Goal: Task Accomplishment & Management: Use online tool/utility

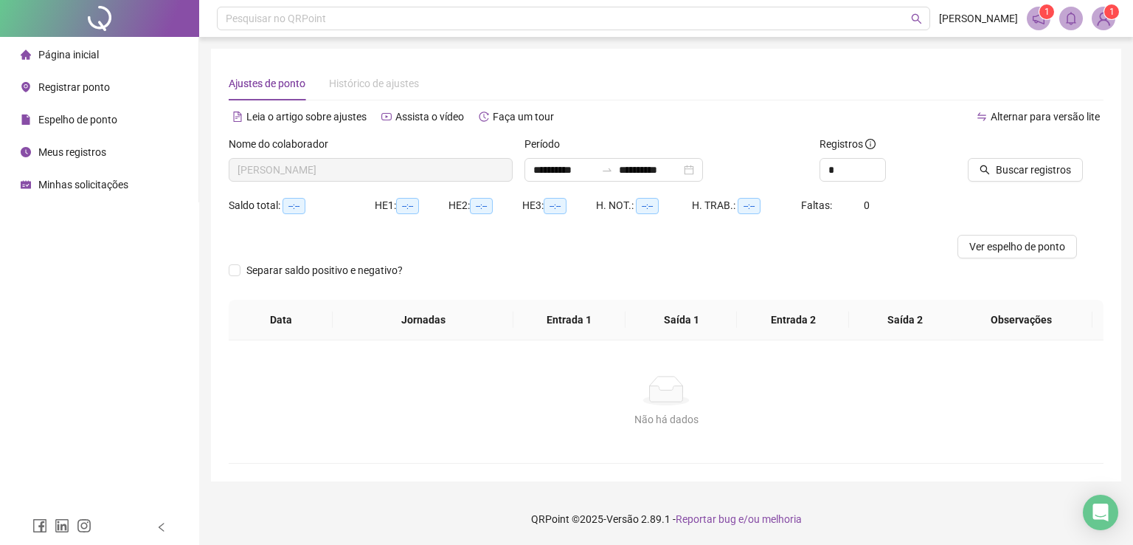
drag, startPoint x: 666, startPoint y: 72, endPoint x: 625, endPoint y: 70, distance: 40.6
click at [666, 72] on div "Ajustes de ponto Histórico de ajustes" at bounding box center [666, 83] width 875 height 34
click at [81, 85] on span "Registrar ponto" at bounding box center [74, 87] width 72 height 12
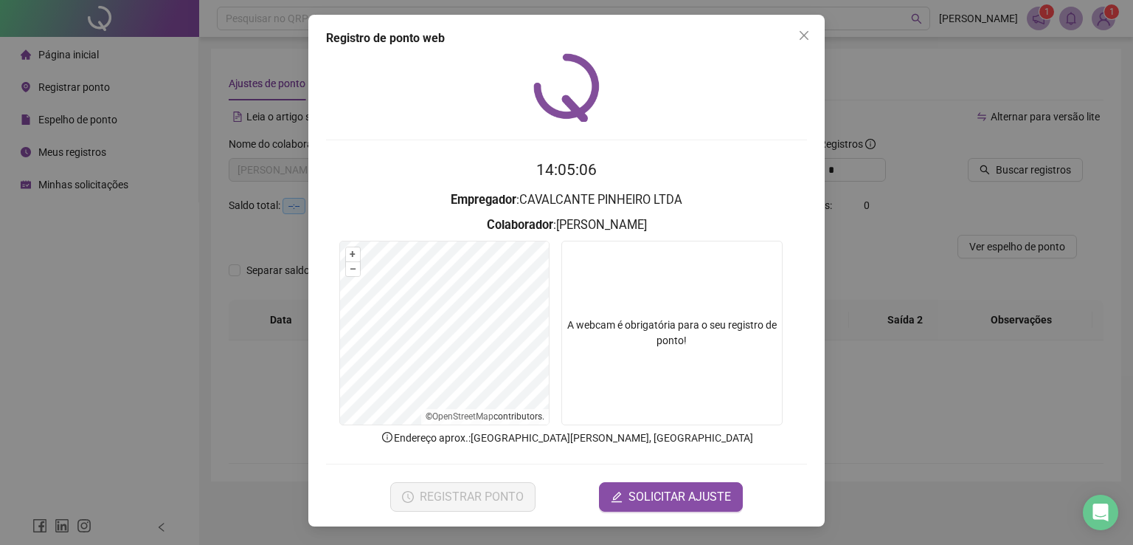
click at [615, 64] on div at bounding box center [566, 87] width 481 height 69
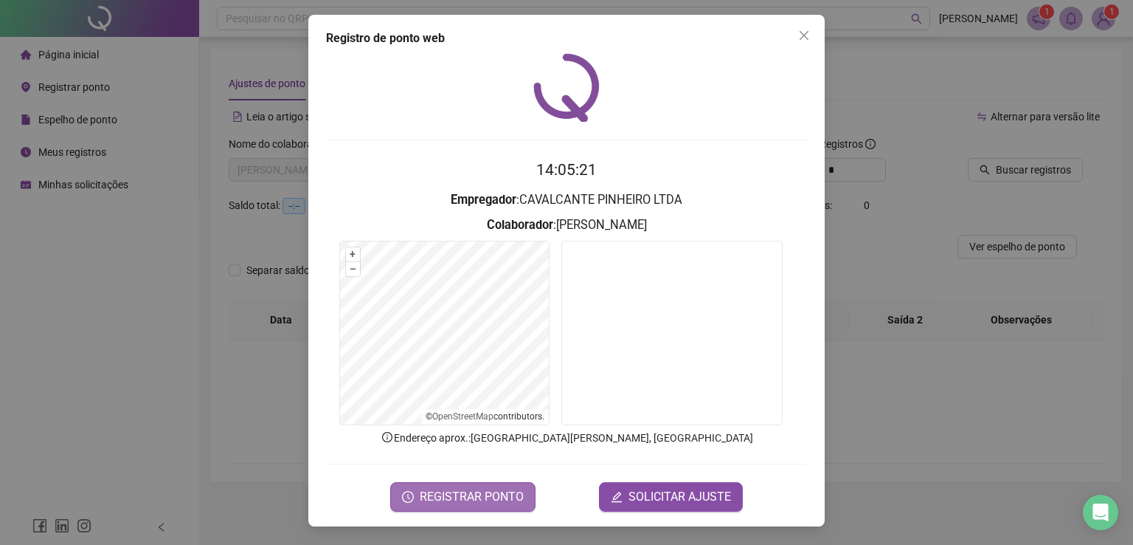
click at [457, 489] on span "REGISTRAR PONTO" at bounding box center [472, 497] width 104 height 18
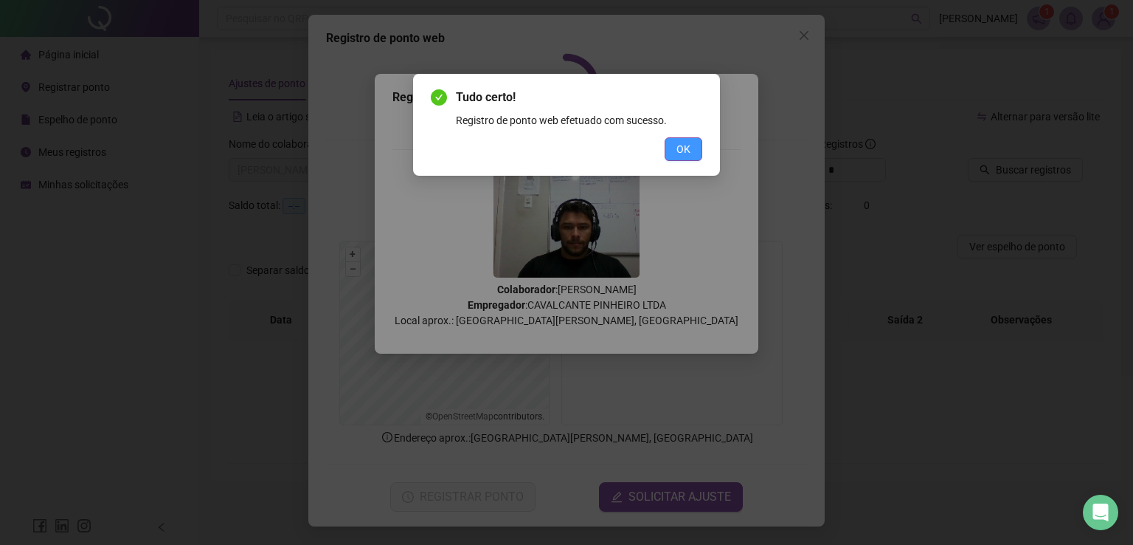
click at [681, 159] on button "OK" at bounding box center [684, 149] width 38 height 24
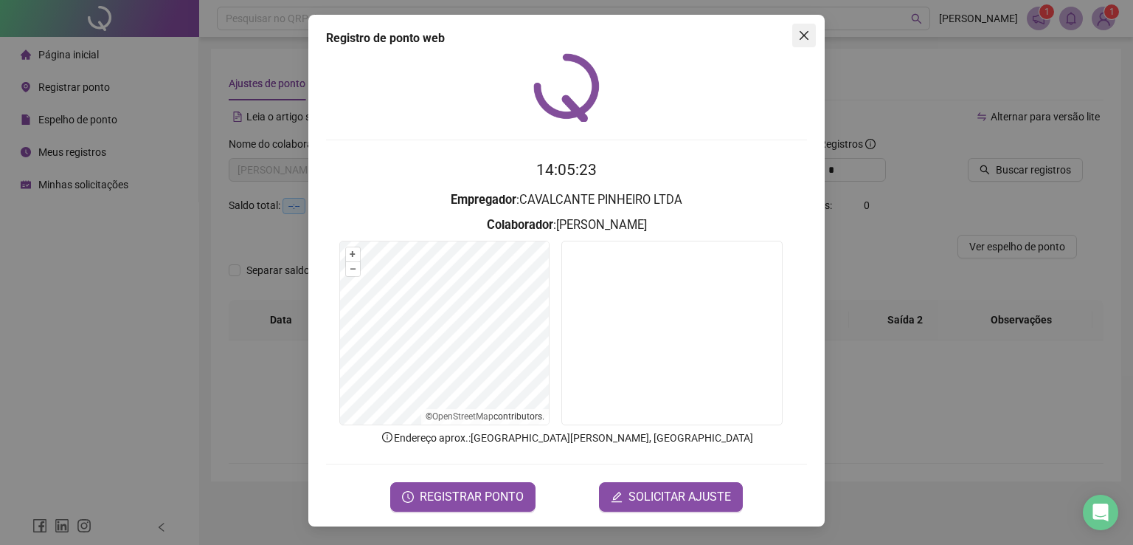
click at [800, 38] on icon "close" at bounding box center [804, 35] width 9 height 9
